Goal: Register for event/course

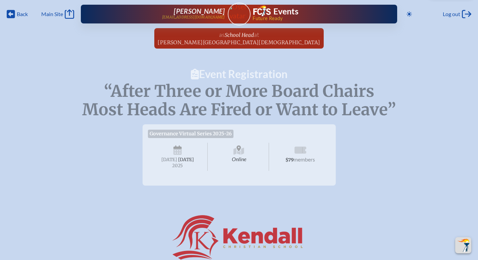
scroll to position [577, 0]
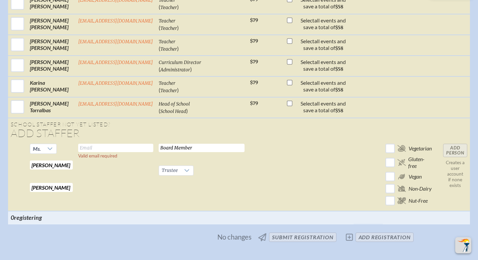
click at [102, 144] on input "text" at bounding box center [115, 148] width 75 height 8
drag, startPoint x: 133, startPoint y: 132, endPoint x: 48, endPoint y: 131, distance: 84.9
click at [48, 141] on tr "Ms. [PERSON_NAME] Required [PERSON_NAME] Required [EMAIL_ADDRESS][DOMAIN_NAME] …" at bounding box center [239, 176] width 462 height 70
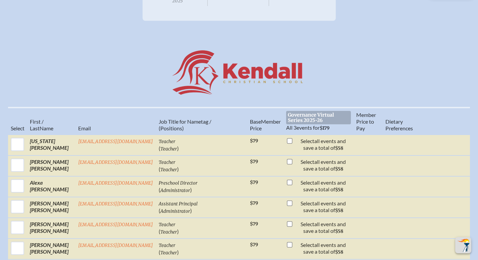
scroll to position [165, 0]
type input "[EMAIL_ADDRESS][DOMAIN_NAME]"
click at [299, 114] on span "Governance Virtual Series 2025-26" at bounding box center [318, 117] width 65 height 13
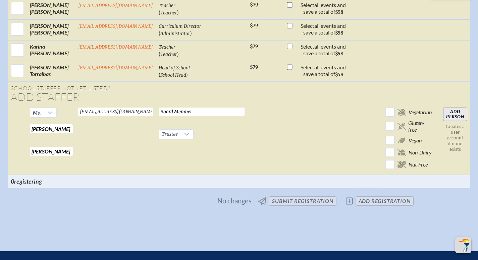
scroll to position [606, 0]
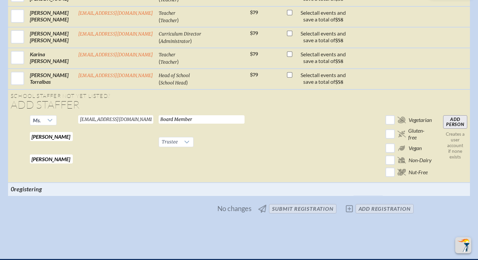
click at [459, 115] on input "Add Person" at bounding box center [455, 121] width 24 height 13
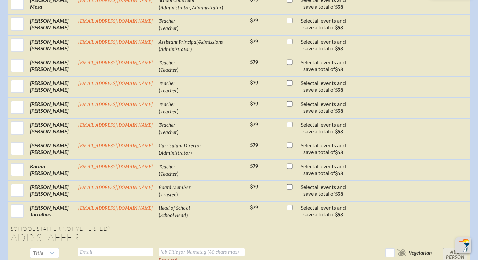
scroll to position [494, 0]
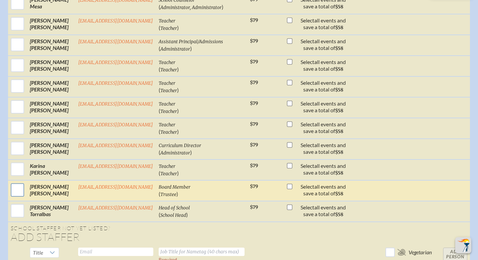
click at [15, 182] on input "checkbox" at bounding box center [17, 190] width 17 height 17
checkbox input "true"
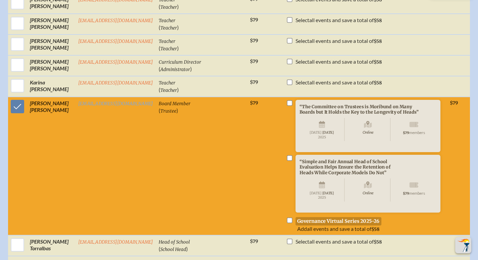
scroll to position [582, 0]
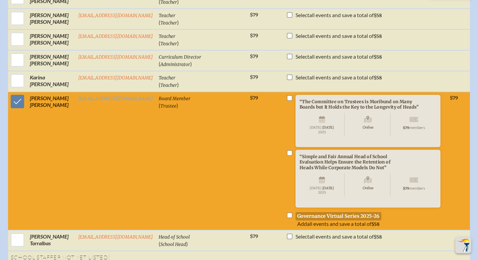
click at [287, 213] on input "checkbox" at bounding box center [289, 215] width 5 height 5
checkbox input "true"
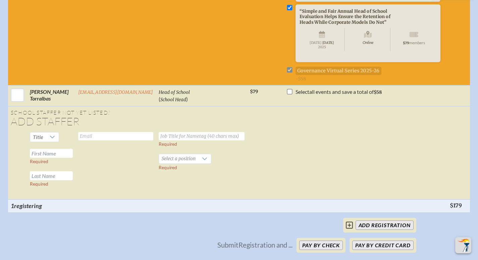
scroll to position [756, 0]
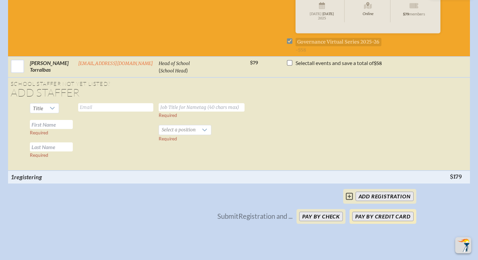
click at [366, 218] on button "Pay by Credit Card" at bounding box center [382, 216] width 61 height 9
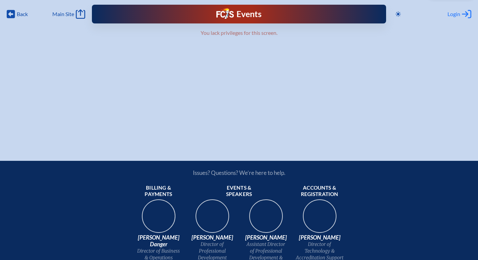
click at [455, 13] on span "Login" at bounding box center [454, 14] width 13 height 7
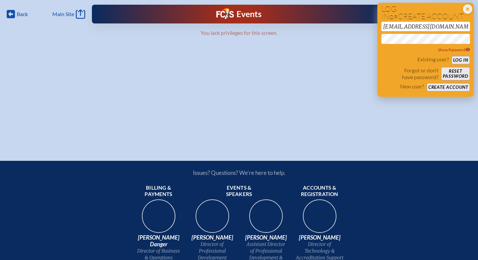
click at [460, 60] on button "Log in" at bounding box center [461, 60] width 18 height 8
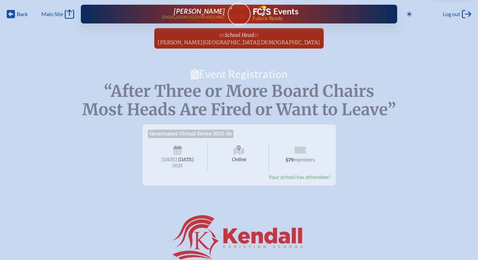
click at [198, 135] on span "Governance Virtual Series 2025-26" at bounding box center [191, 134] width 86 height 8
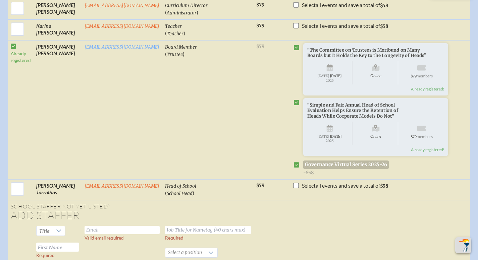
scroll to position [634, 0]
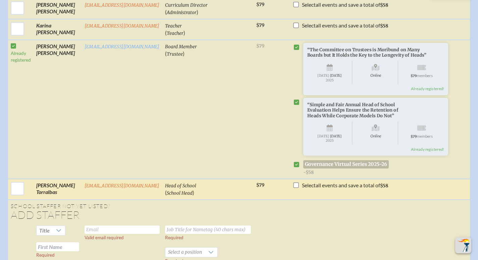
click at [293, 183] on input "checkbox" at bounding box center [295, 185] width 5 height 5
checkbox input "true"
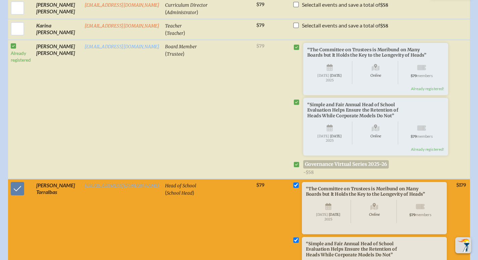
click at [293, 183] on input "checkbox" at bounding box center [295, 185] width 5 height 5
checkbox input "false"
drag, startPoint x: 284, startPoint y: 182, endPoint x: 22, endPoint y: 182, distance: 262.0
click at [22, 182] on input "checkbox" at bounding box center [17, 188] width 17 height 17
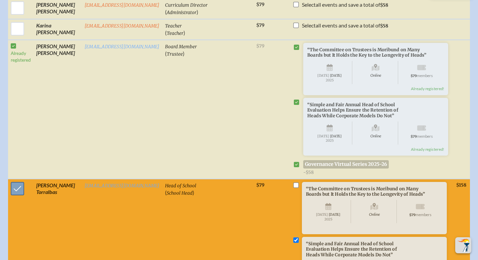
checkbox input "false"
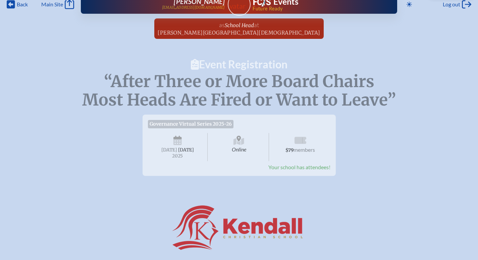
scroll to position [0, 5]
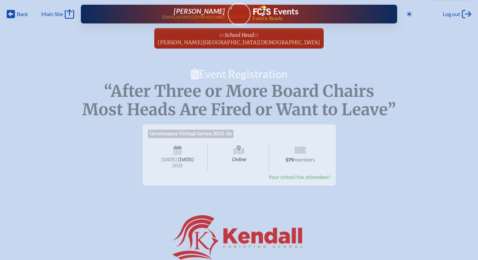
click at [234, 144] on span "Online" at bounding box center [239, 157] width 60 height 28
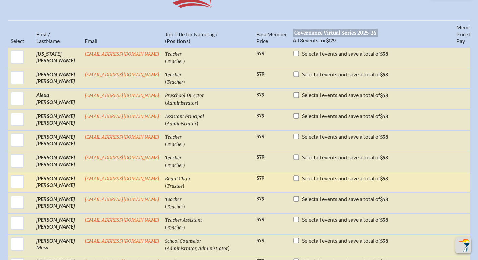
scroll to position [248, 5]
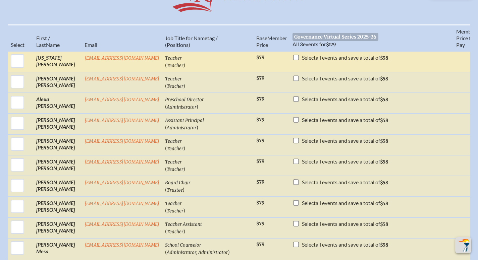
click at [45, 59] on td "Virginia Bernstein" at bounding box center [58, 61] width 48 height 21
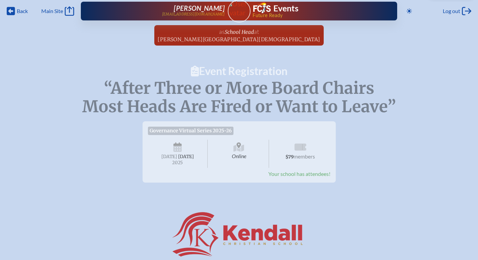
scroll to position [0, 5]
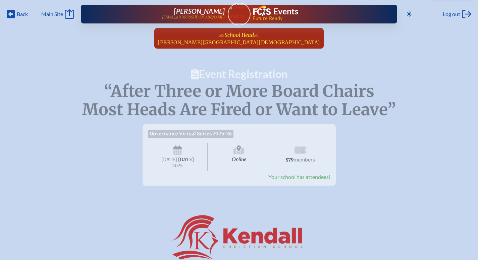
click at [230, 38] on span "School Head" at bounding box center [239, 35] width 29 height 6
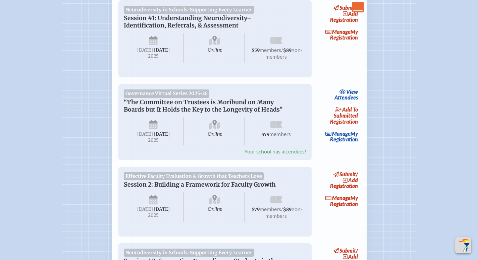
scroll to position [290, 0]
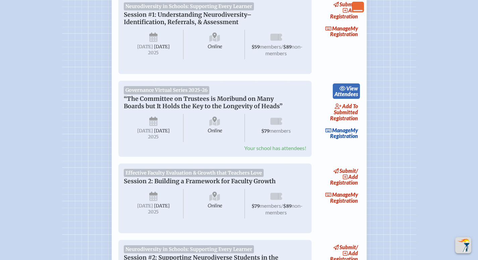
click at [354, 92] on span "view" at bounding box center [352, 88] width 12 height 6
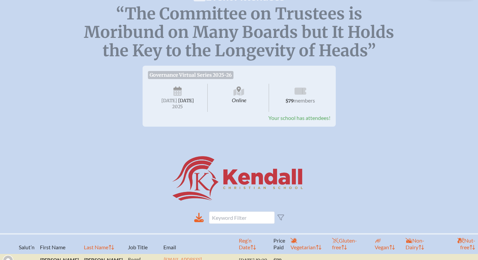
scroll to position [73, 0]
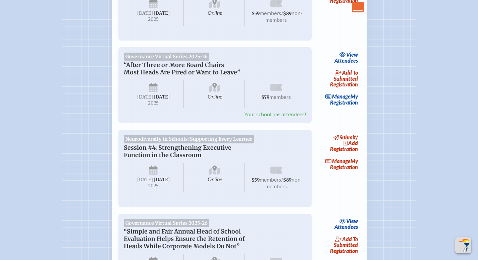
scroll to position [808, 0]
click at [353, 57] on span "view" at bounding box center [352, 54] width 12 height 6
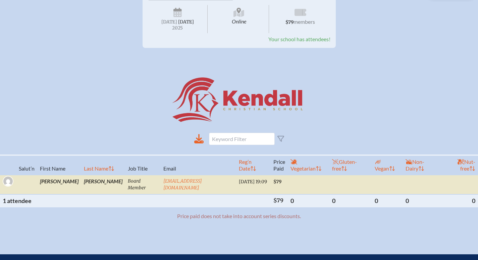
scroll to position [144, 0]
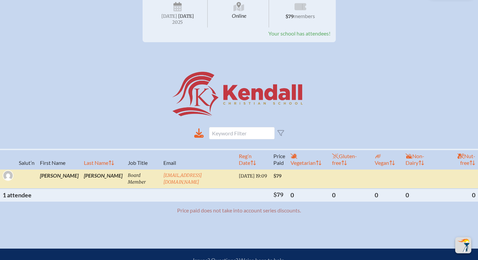
click at [128, 175] on td "Board Member" at bounding box center [143, 178] width 36 height 19
click at [239, 179] on span "2025/08/16 19:09" at bounding box center [253, 176] width 28 height 6
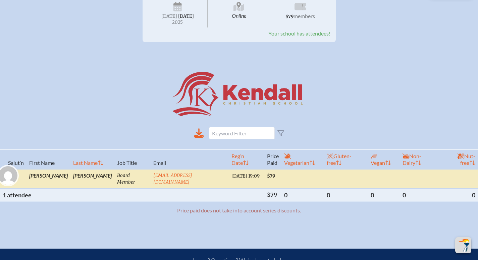
click at [17, 180] on img at bounding box center [8, 175] width 19 height 19
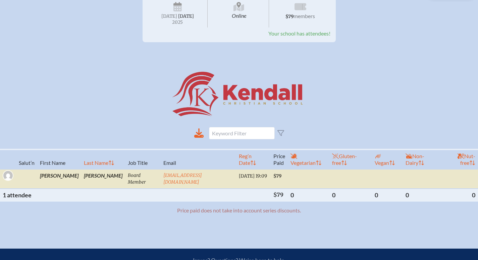
scroll to position [0, 0]
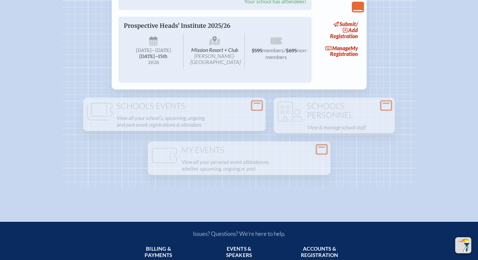
scroll to position [1092, 0]
